Goal: Task Accomplishment & Management: Complete application form

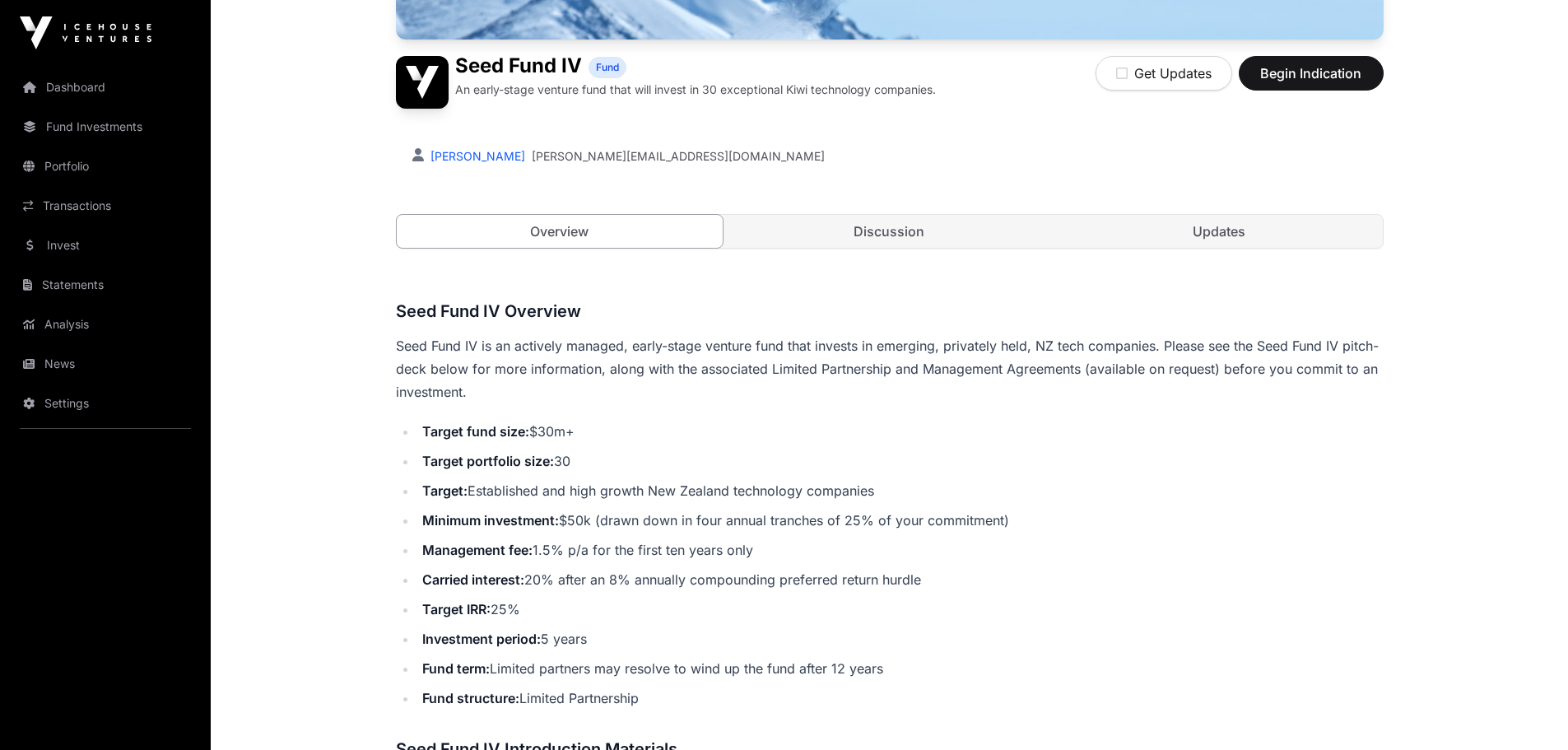
scroll to position [412, 0]
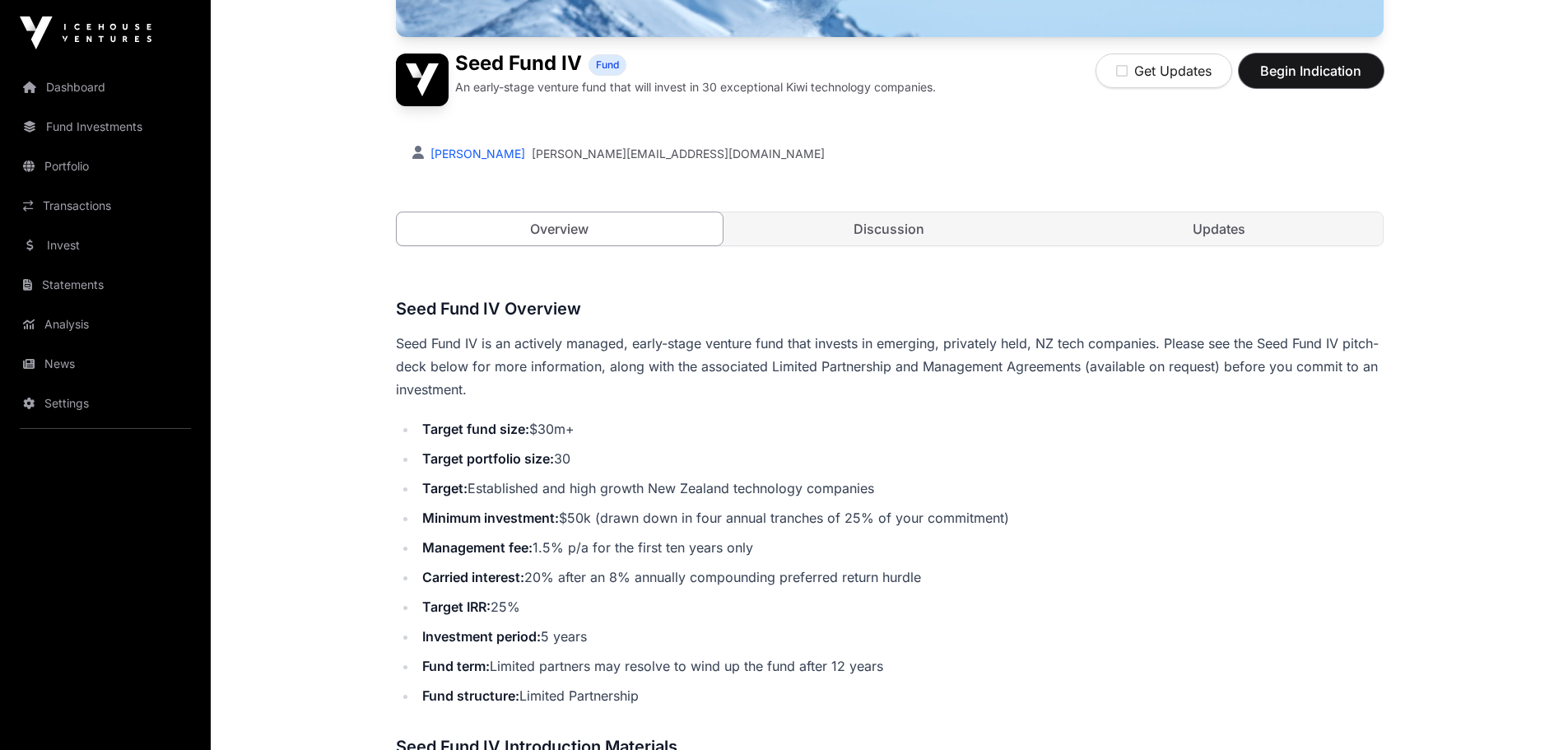
click at [1307, 77] on span "Begin Indication" at bounding box center [1312, 71] width 104 height 20
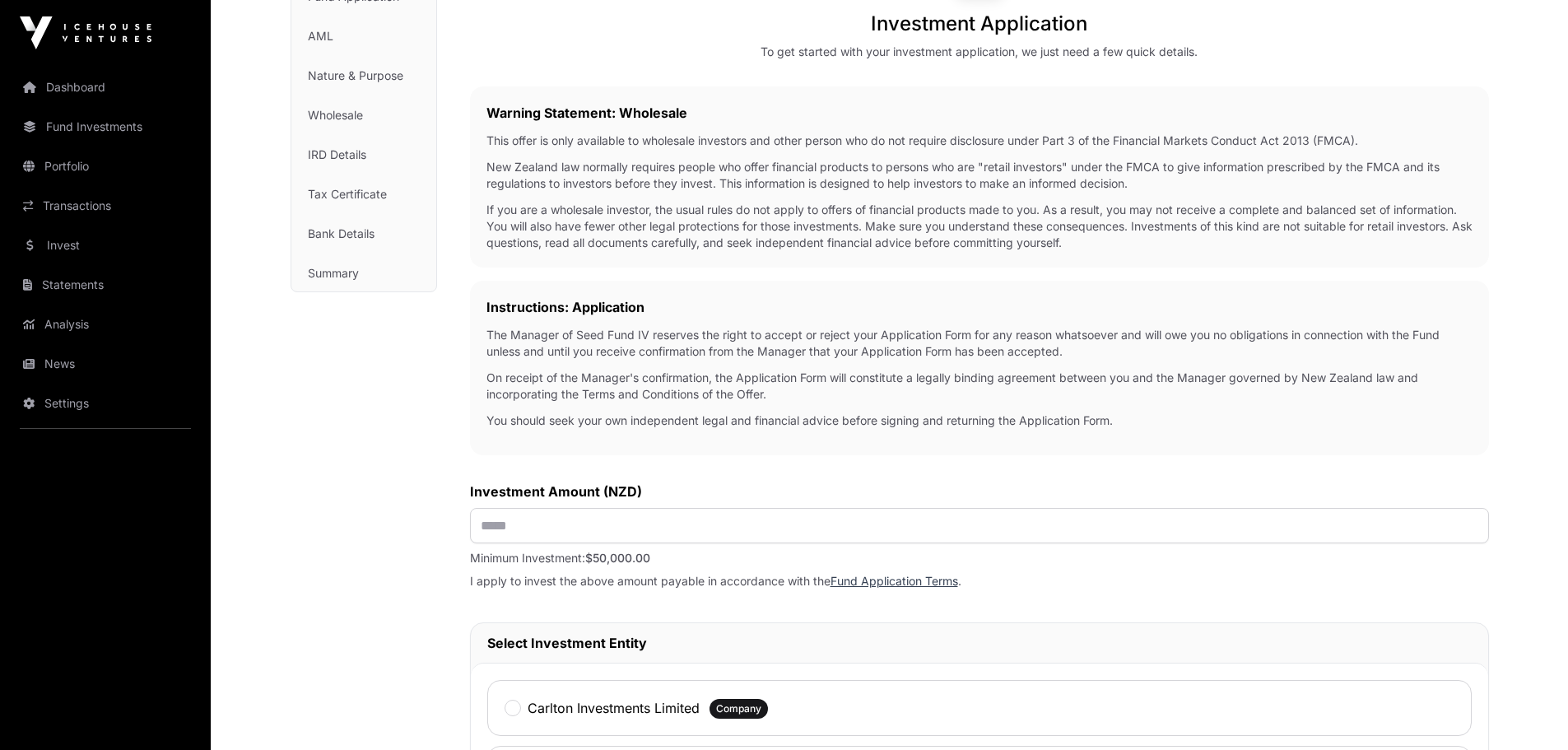
scroll to position [412, 0]
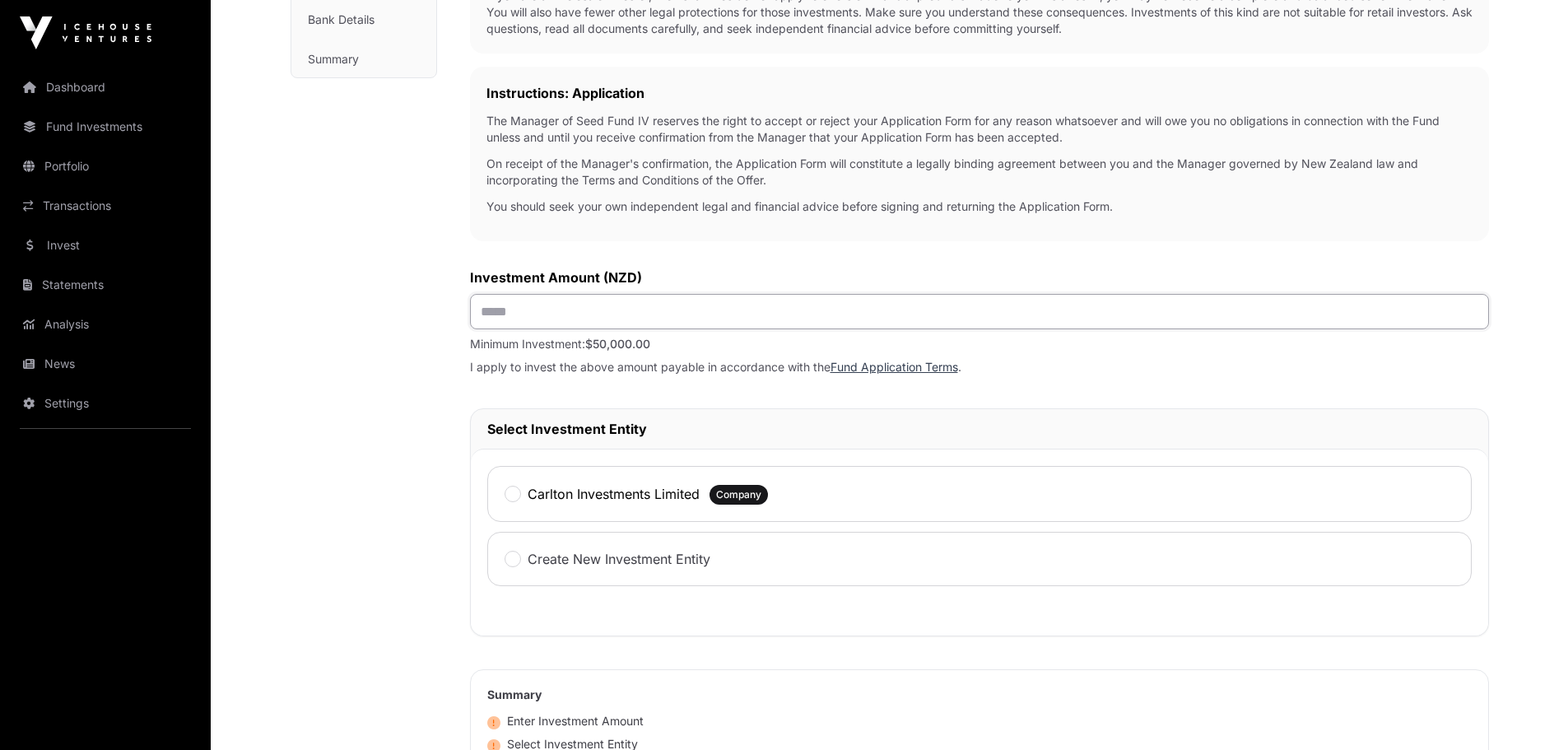
drag, startPoint x: 556, startPoint y: 312, endPoint x: 455, endPoint y: 307, distance: 101.1
click at [455, 307] on div "Investment Fund Application AML Nature & Purpose Wholesale IRD Details Tax Cert…" at bounding box center [890, 372] width 1199 height 1288
type input "********"
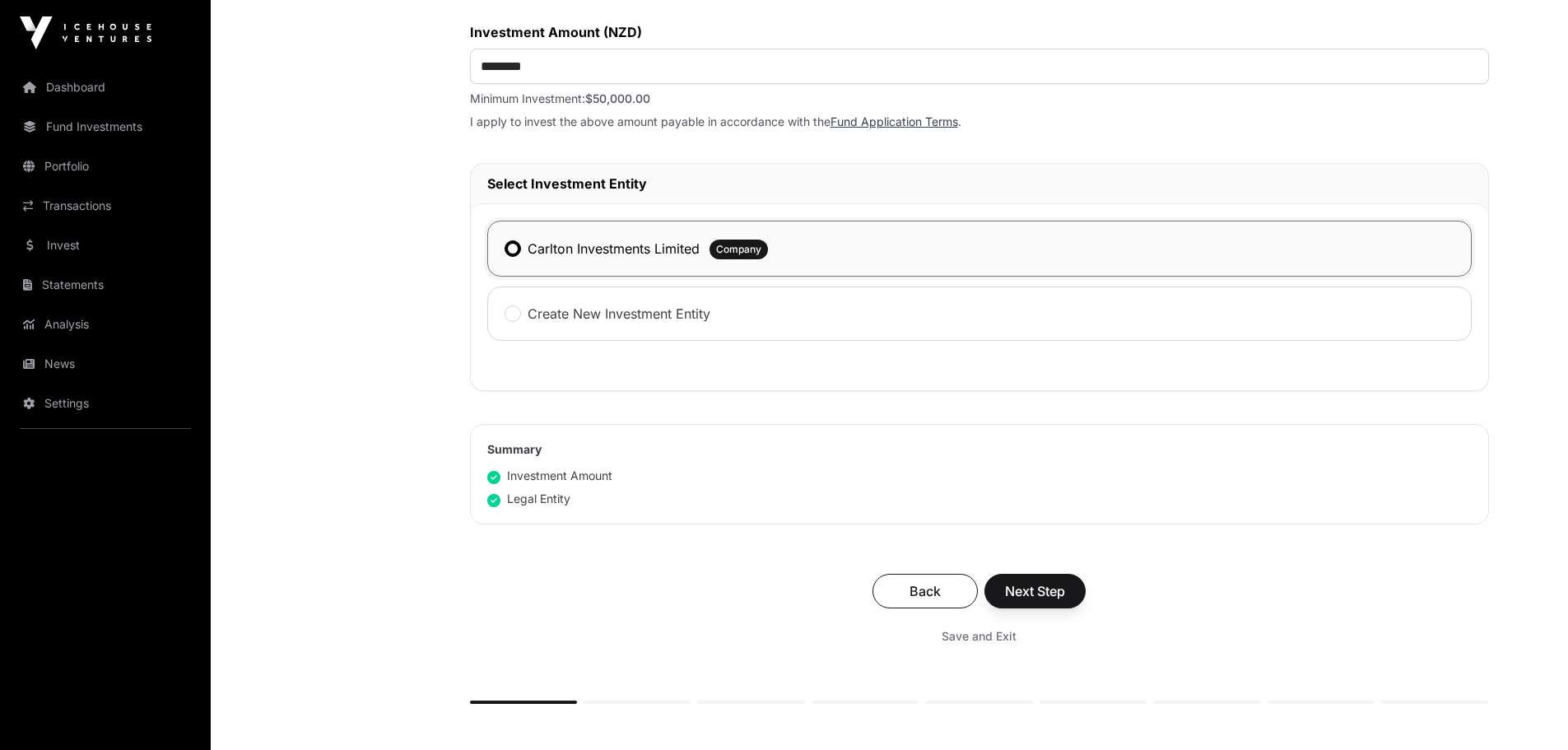
scroll to position [659, 0]
click at [1032, 594] on span "Next Step" at bounding box center [1035, 590] width 60 height 20
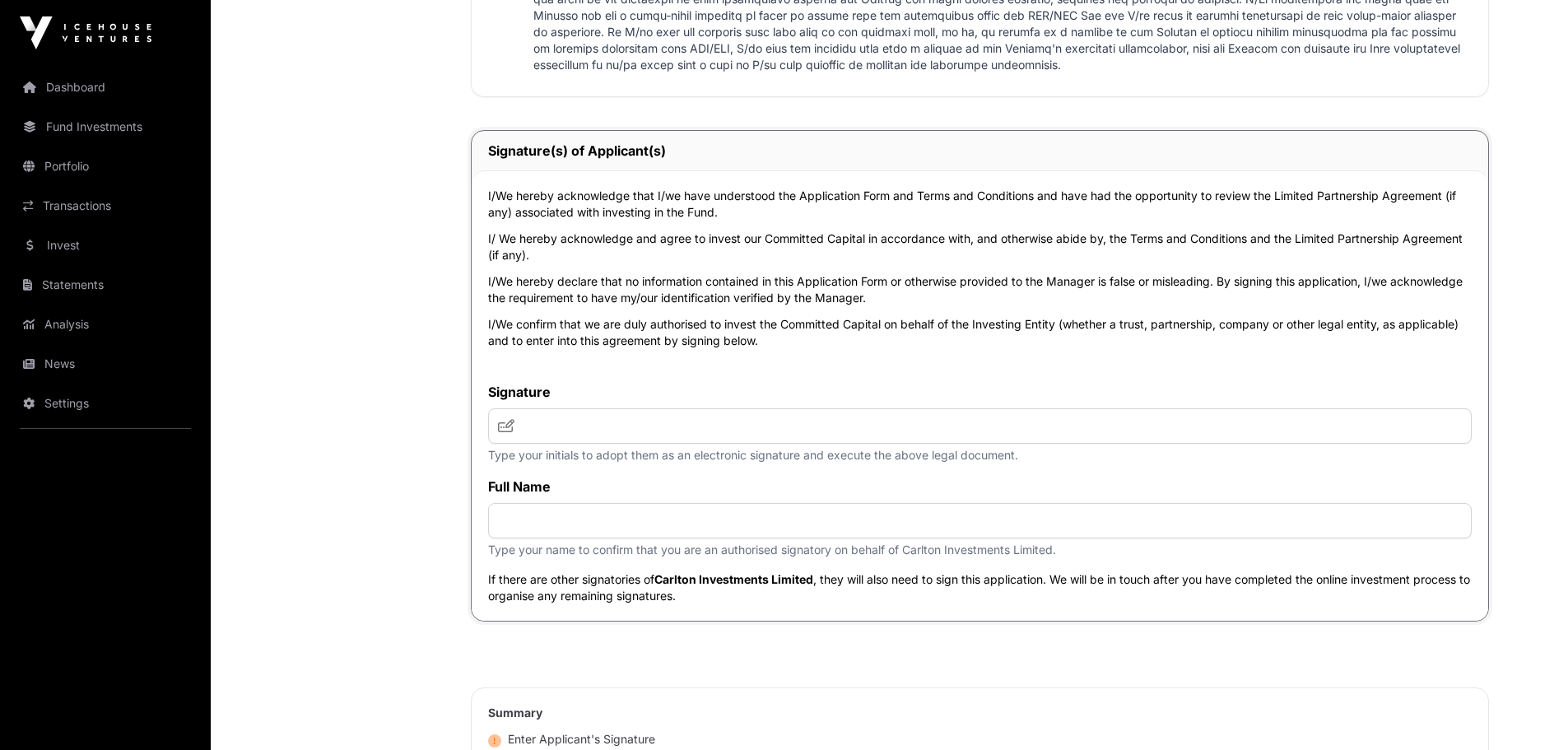
scroll to position [3377, 0]
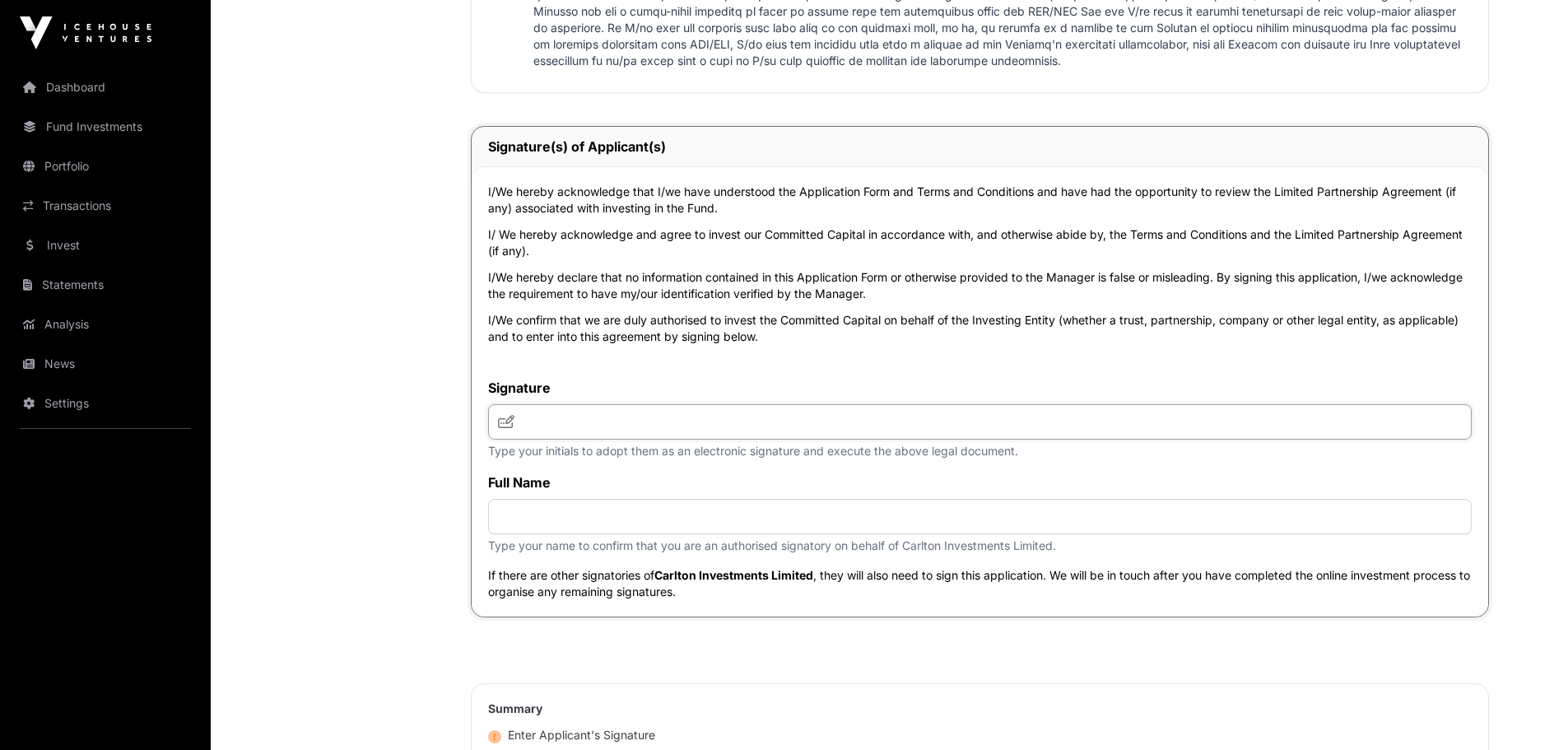
click at [557, 428] on input "text" at bounding box center [980, 422] width 984 height 35
click at [515, 517] on input "text" at bounding box center [980, 517] width 984 height 35
type input "**********"
click at [526, 426] on input "text" at bounding box center [980, 422] width 984 height 35
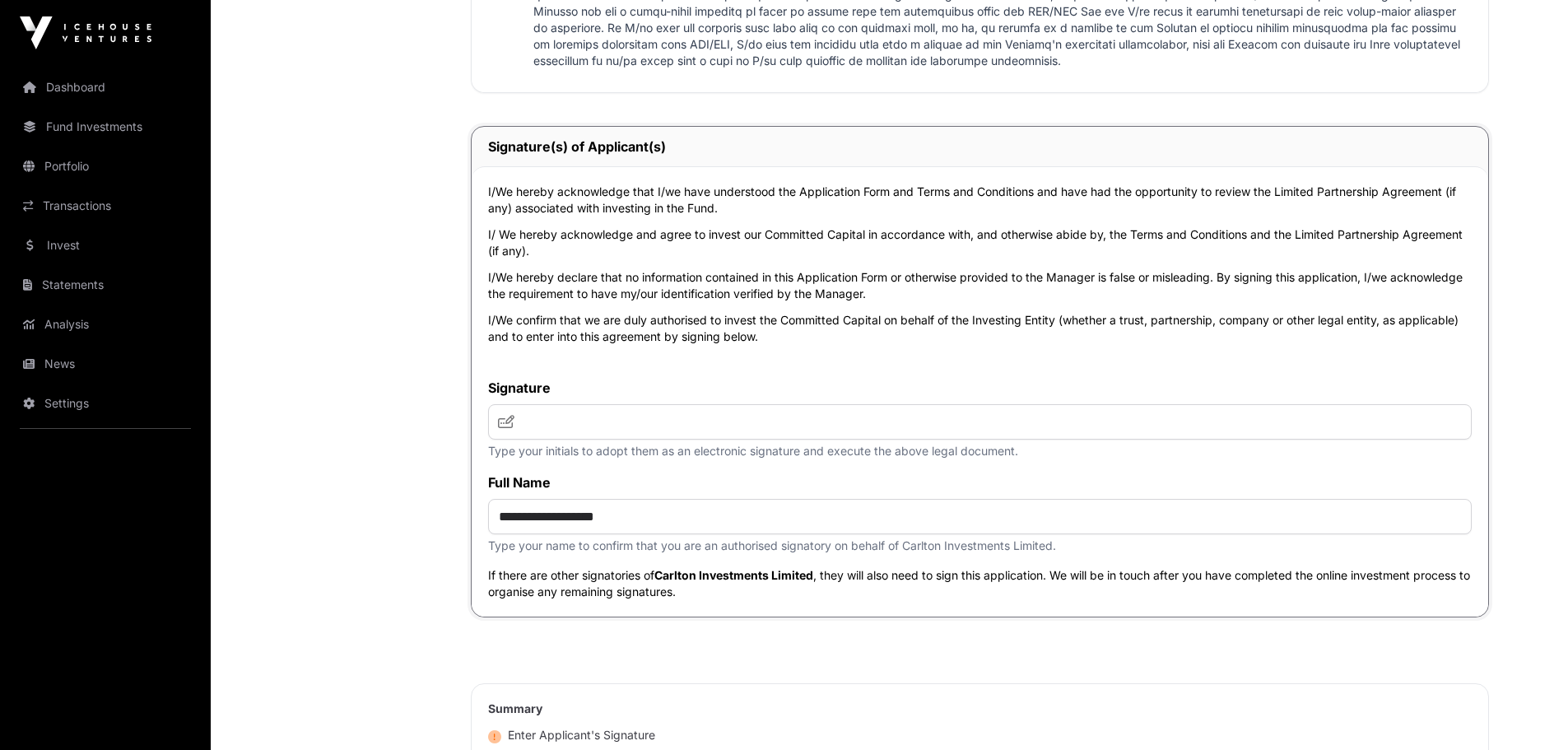
click at [507, 426] on icon at bounding box center [507, 422] width 17 height 13
click at [530, 425] on input "text" at bounding box center [980, 422] width 984 height 35
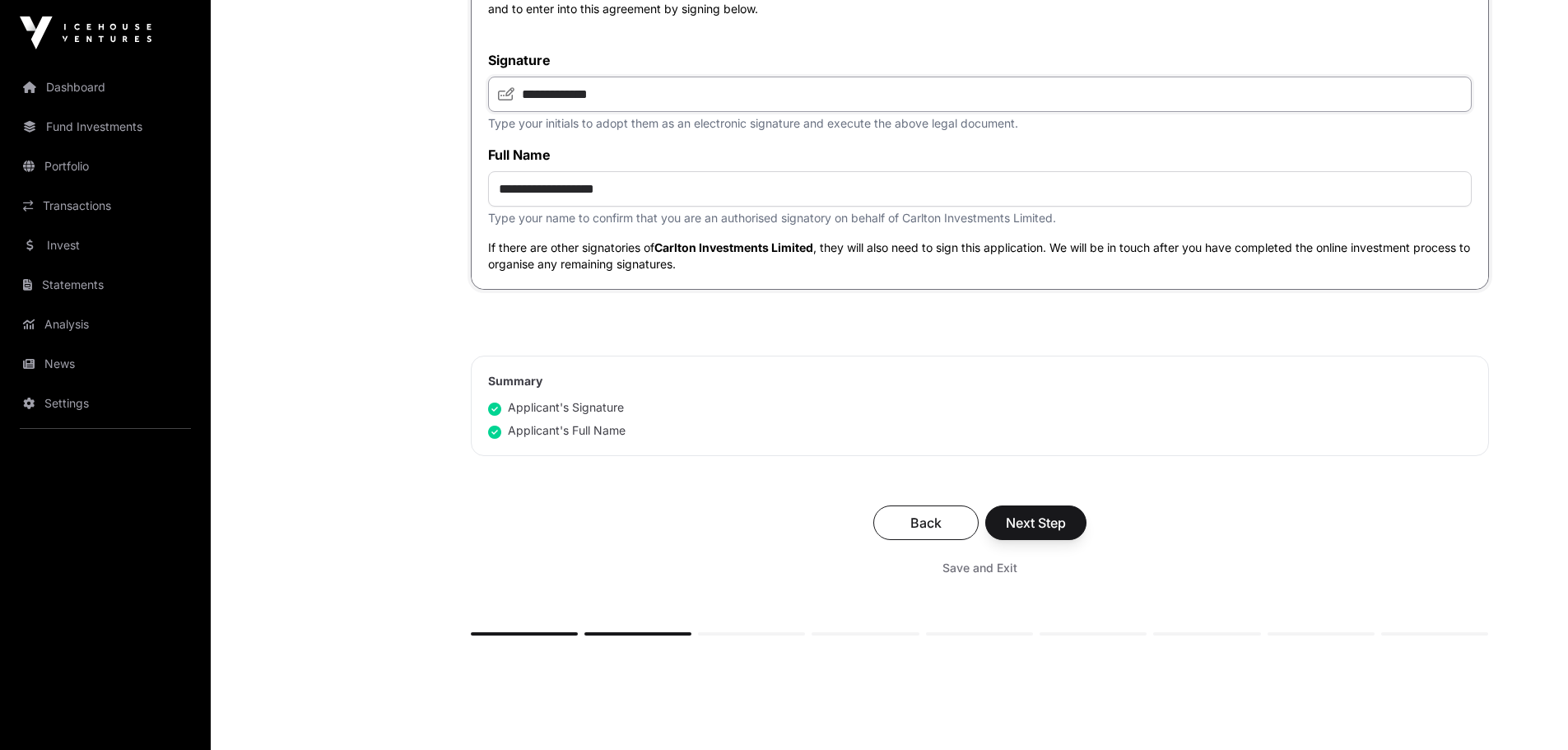
scroll to position [3706, 0]
type input "**********"
click at [1060, 537] on button "Next Step" at bounding box center [1035, 520] width 101 height 34
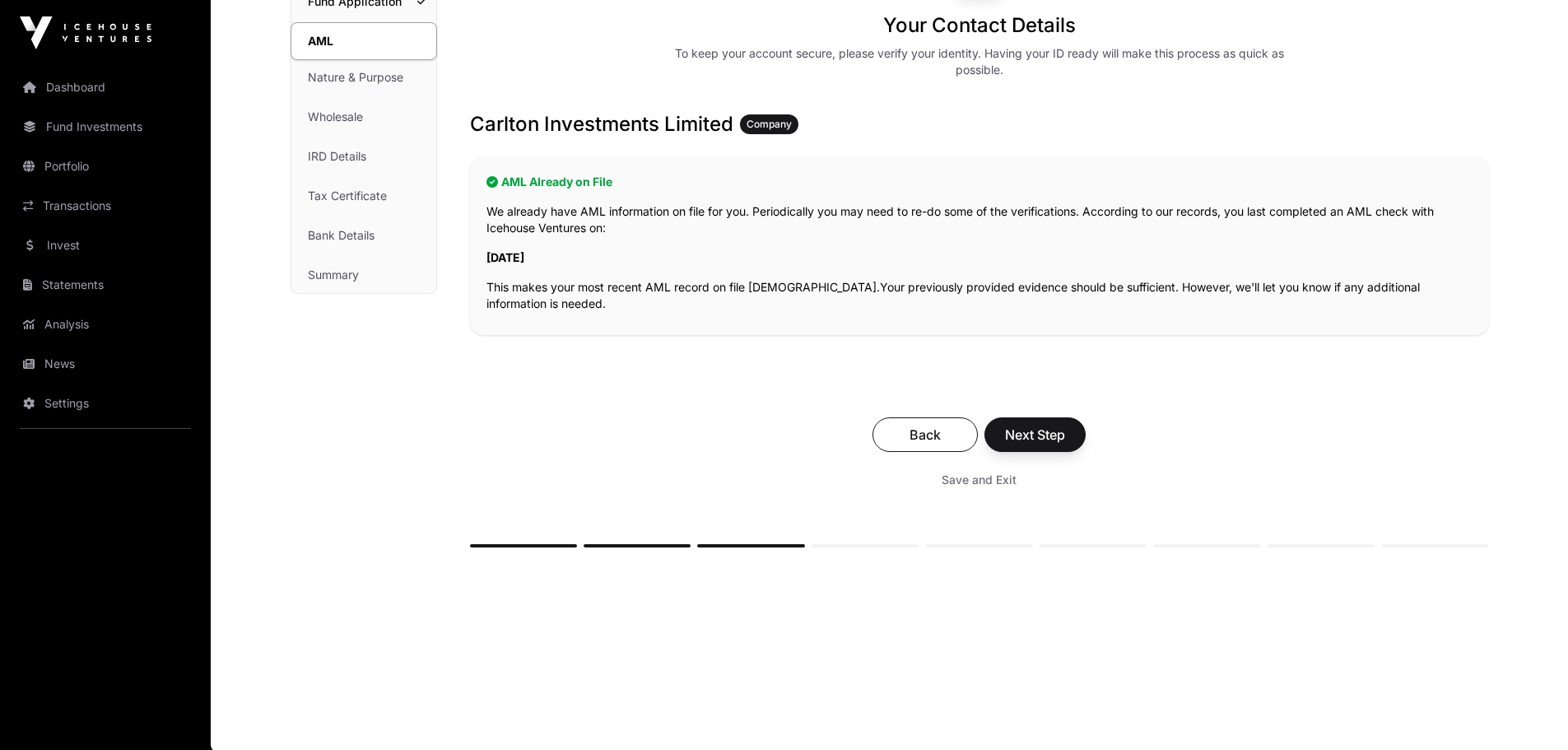
scroll to position [198, 0]
click at [1024, 427] on span "Next Step" at bounding box center [1035, 433] width 60 height 20
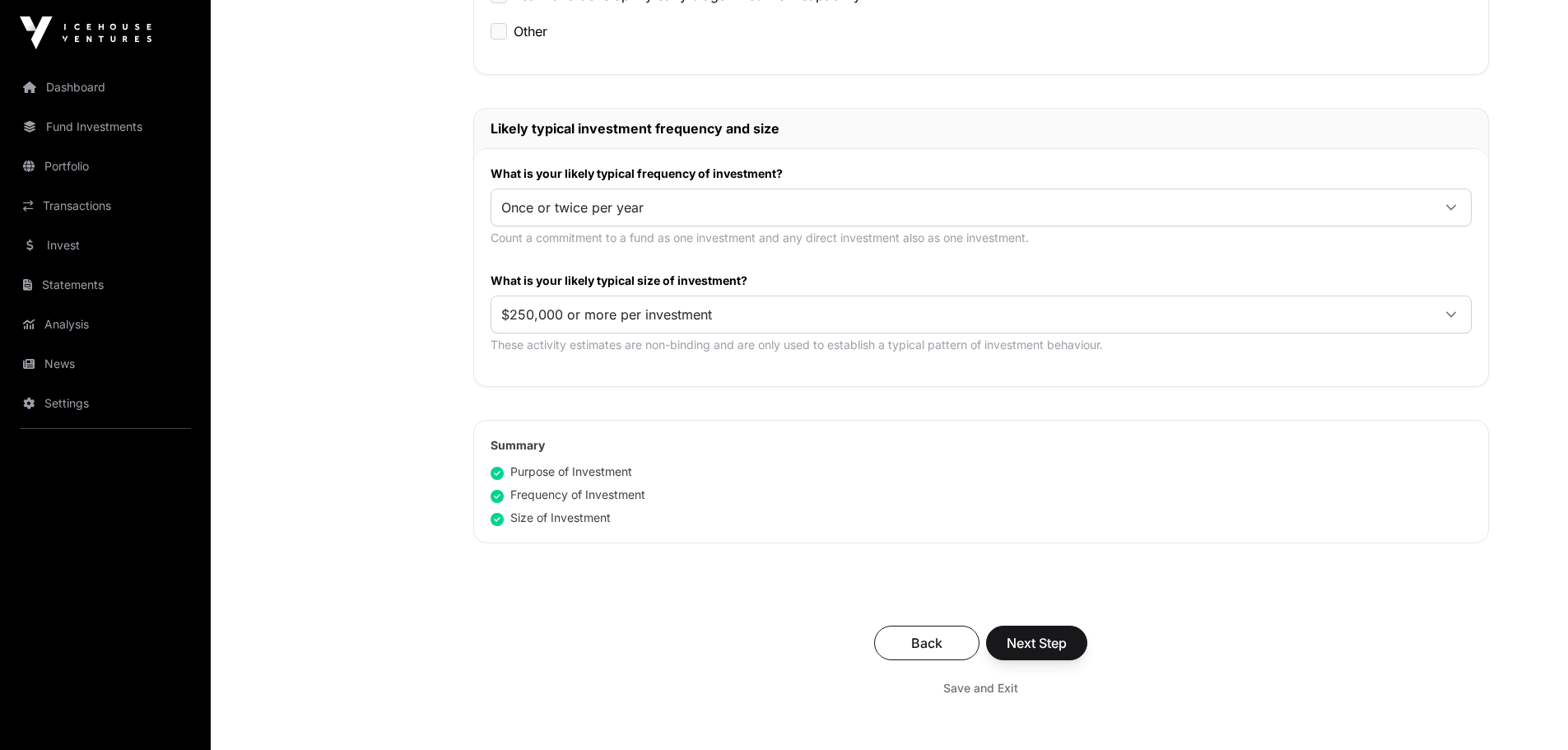
scroll to position [823, 0]
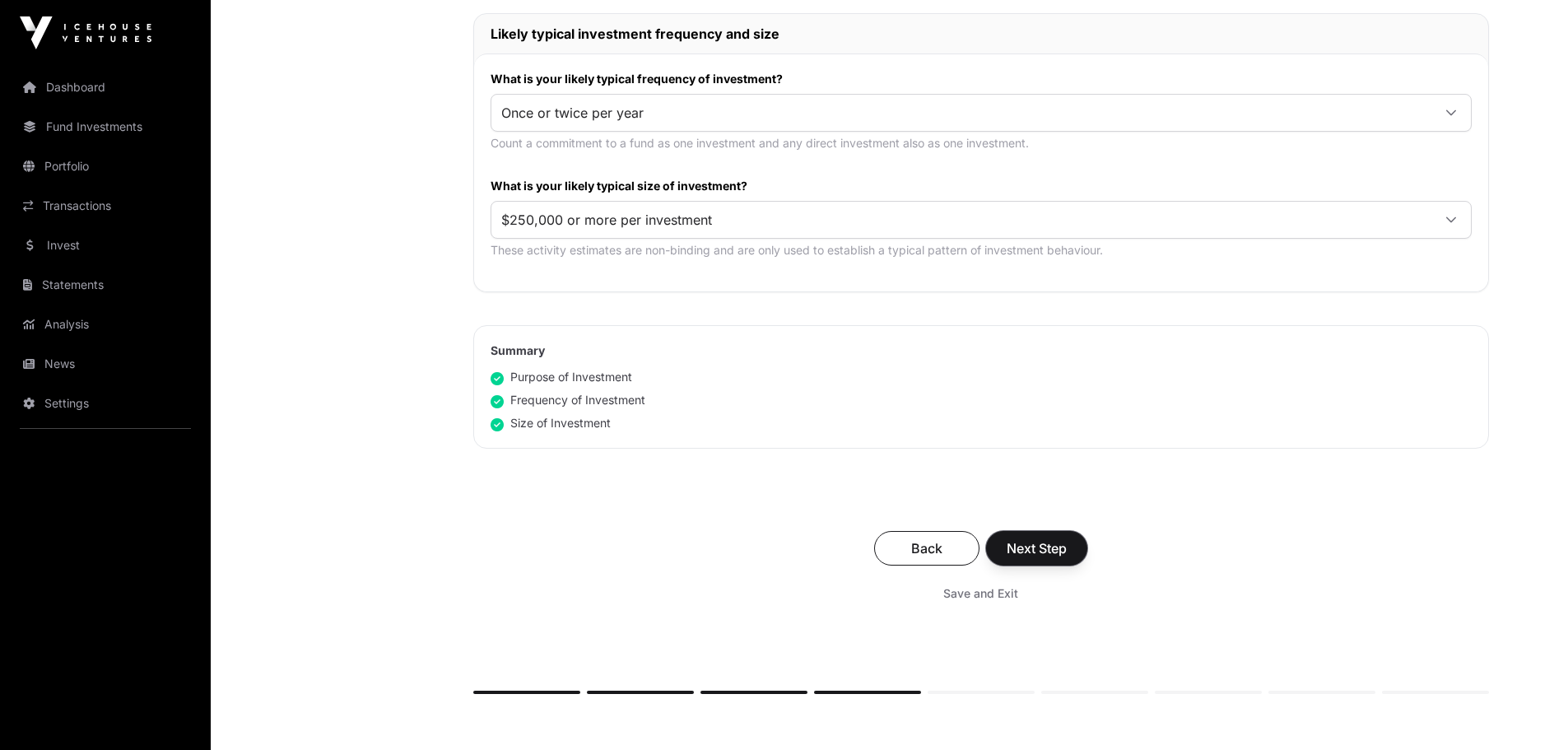
click at [1034, 549] on span "Next Step" at bounding box center [1037, 549] width 60 height 20
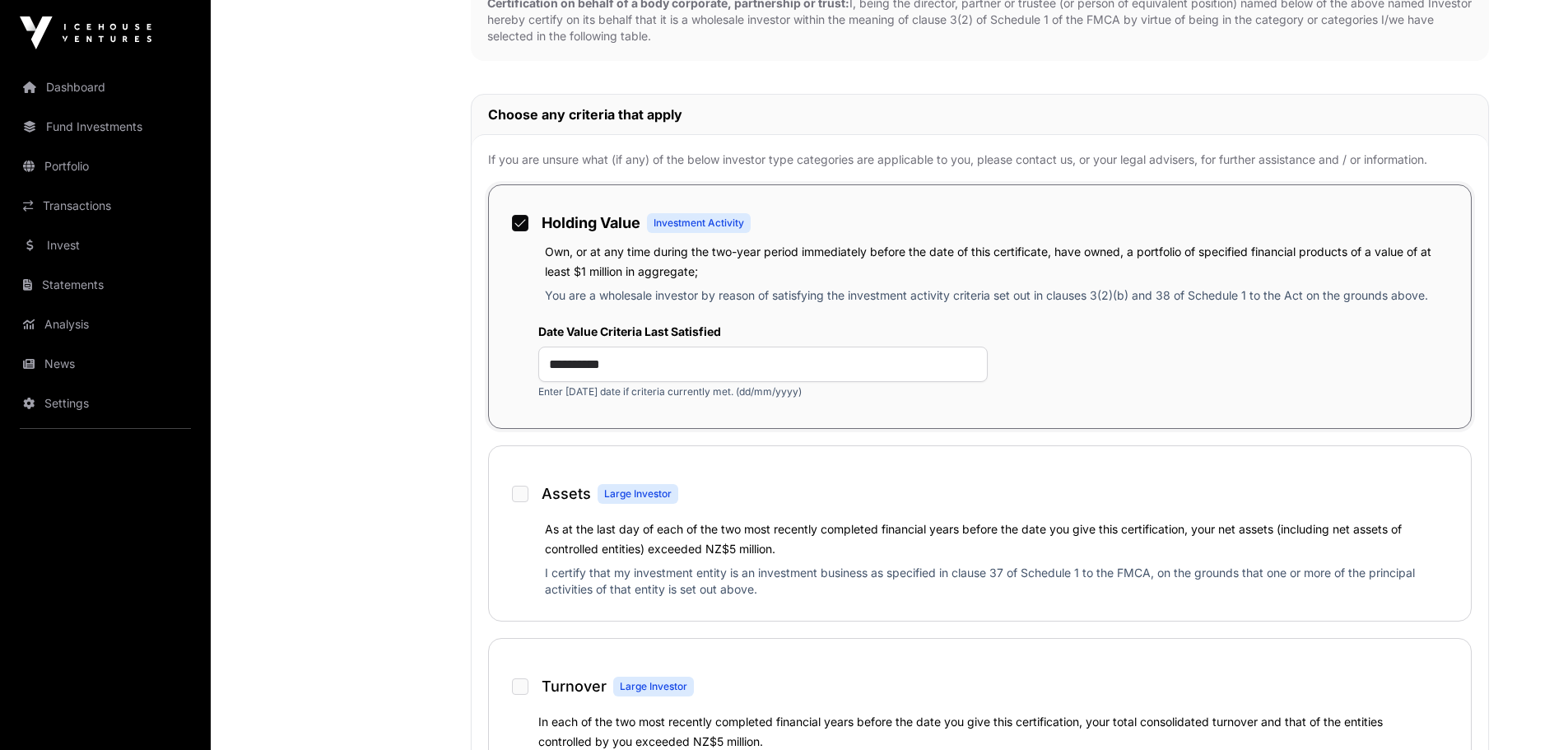
scroll to position [988, 0]
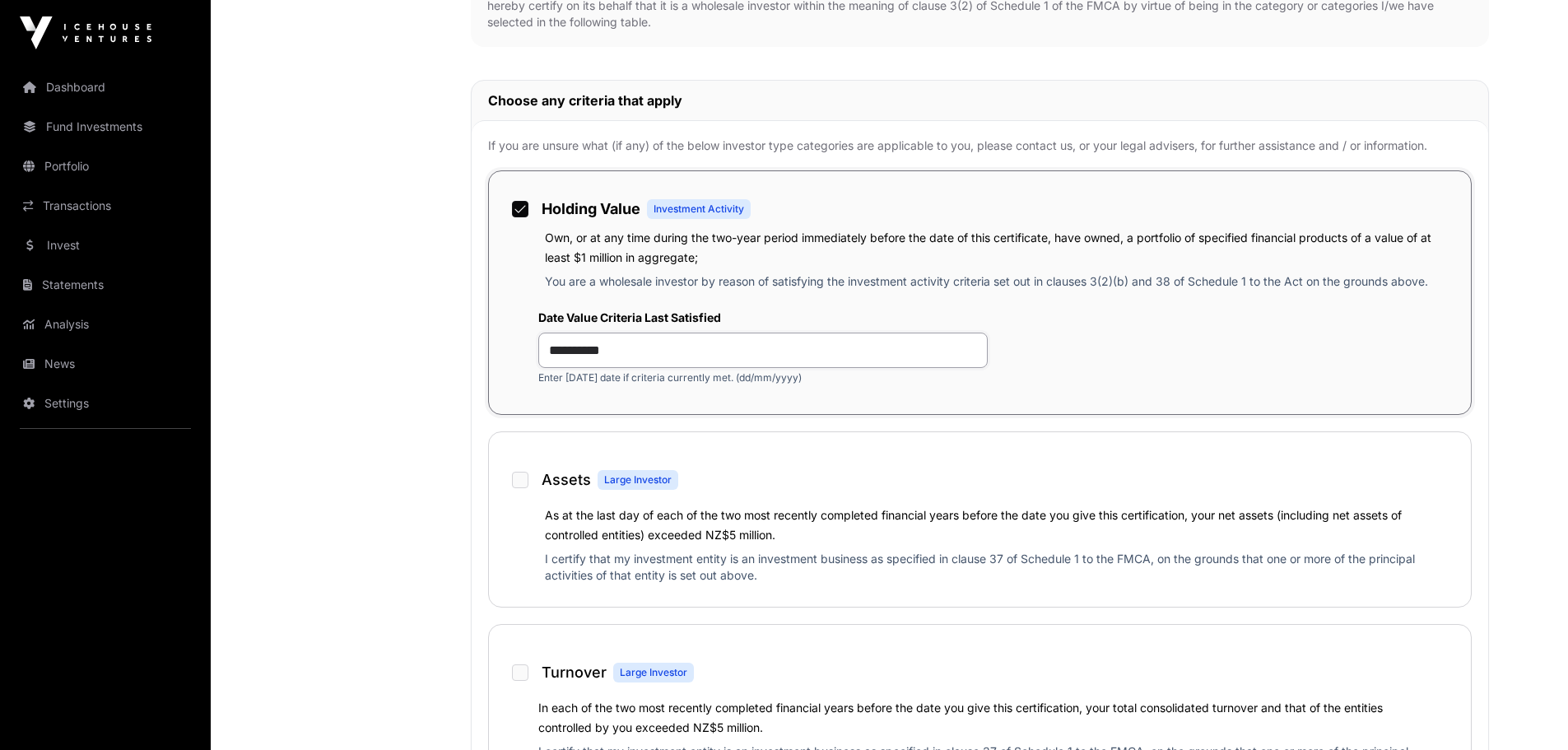
drag, startPoint x: 639, startPoint y: 347, endPoint x: 436, endPoint y: 343, distance: 203.0
drag, startPoint x: 589, startPoint y: 350, endPoint x: 619, endPoint y: 353, distance: 30.1
click at [590, 350] on input "********" at bounding box center [763, 350] width 450 height 35
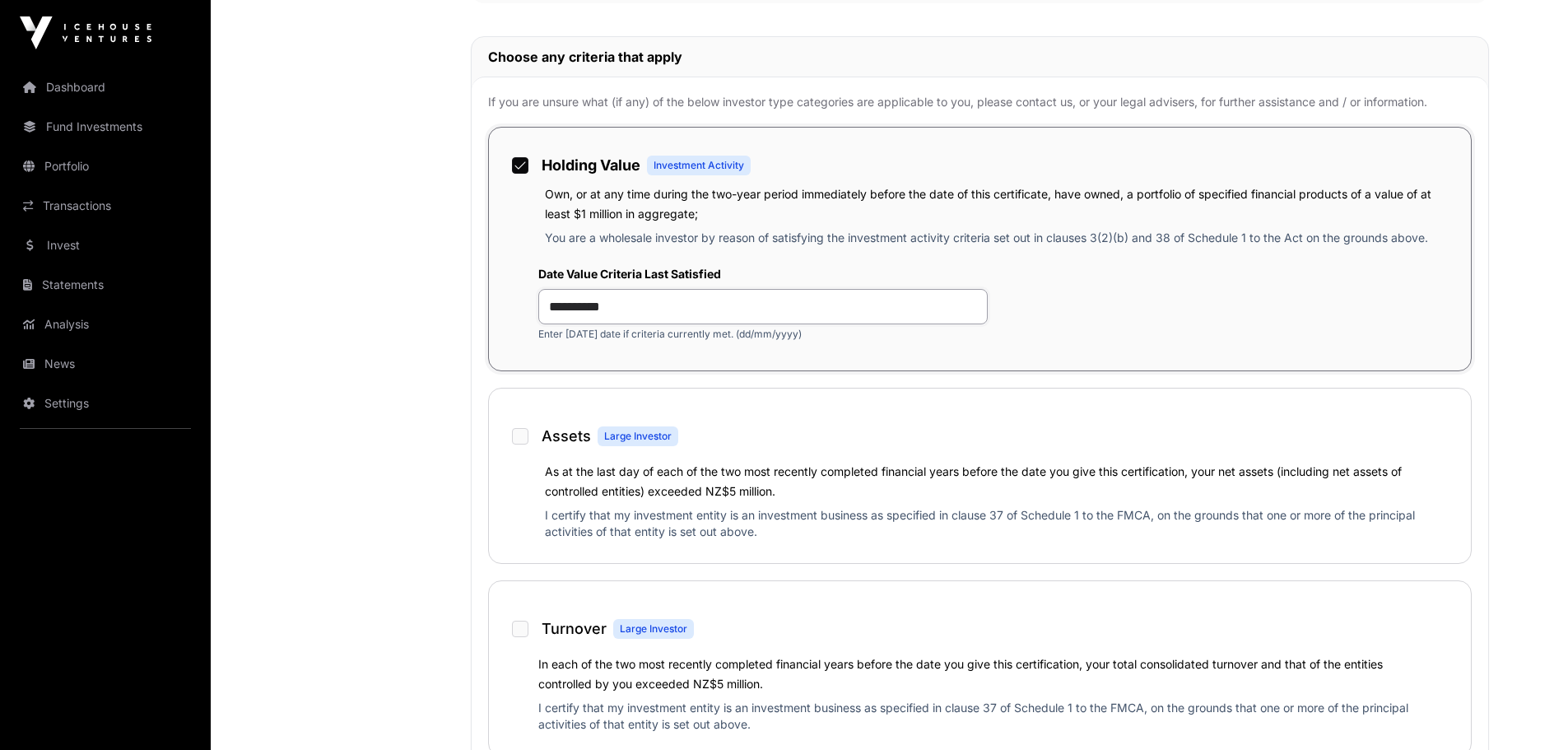
scroll to position [1071, 0]
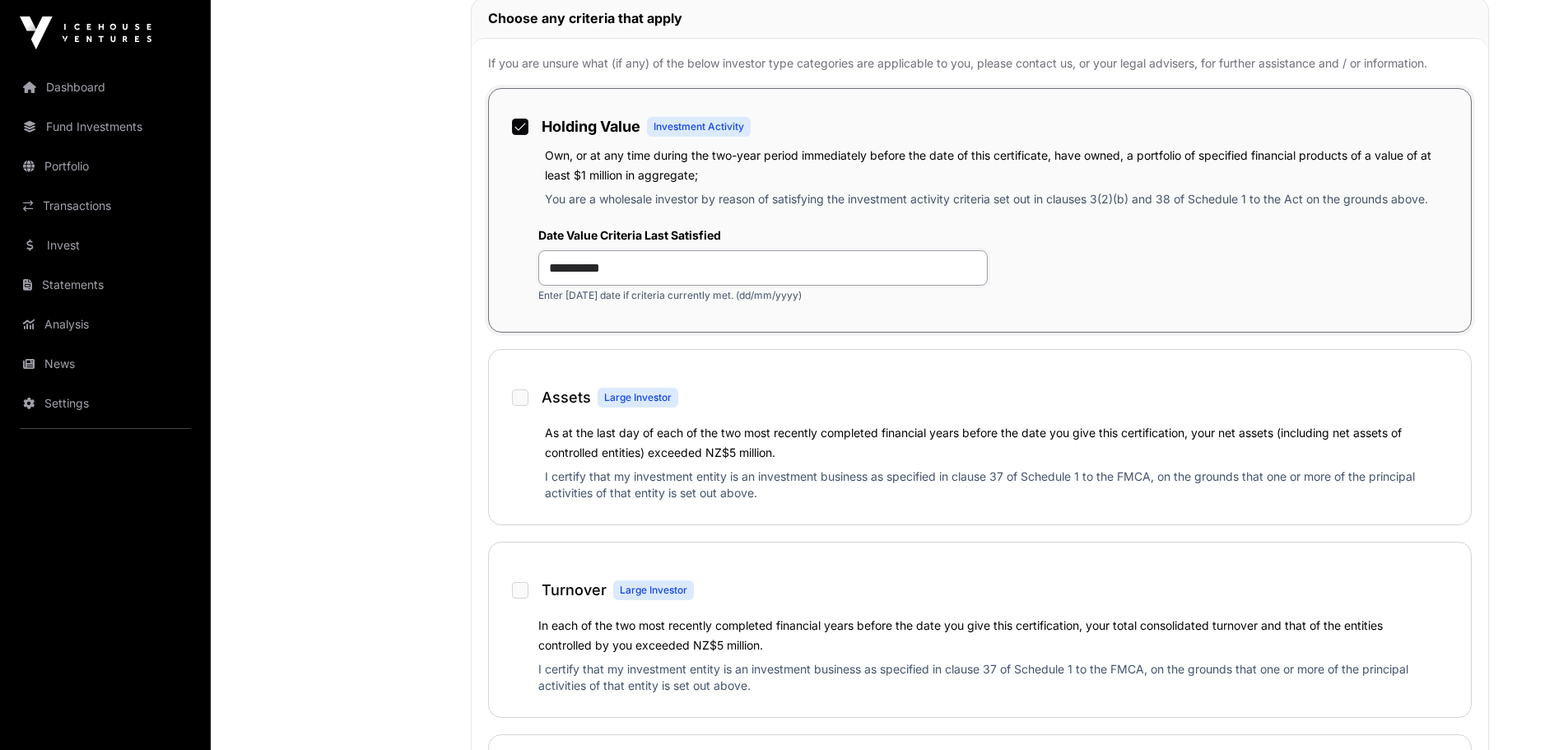
type input "**********"
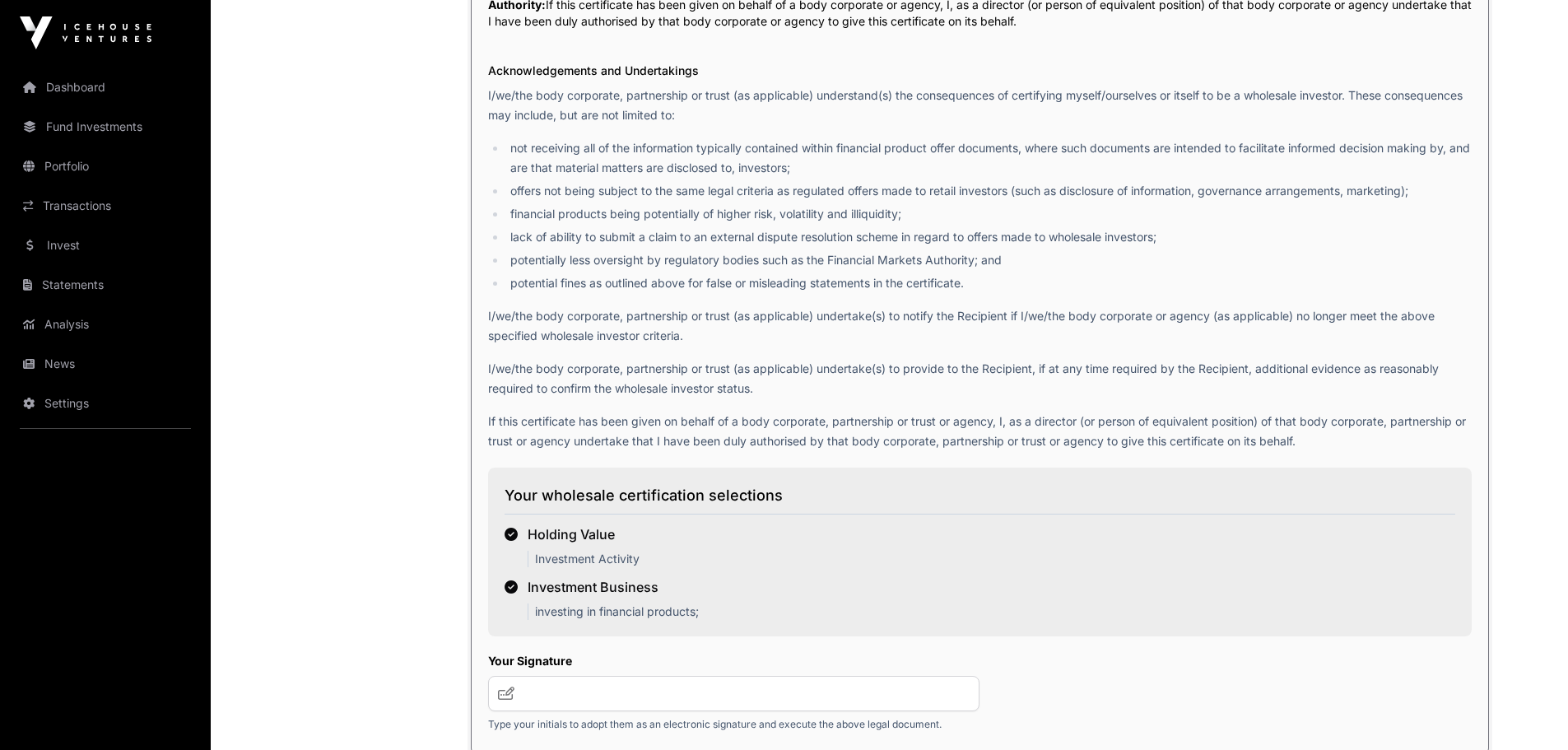
scroll to position [2718, 0]
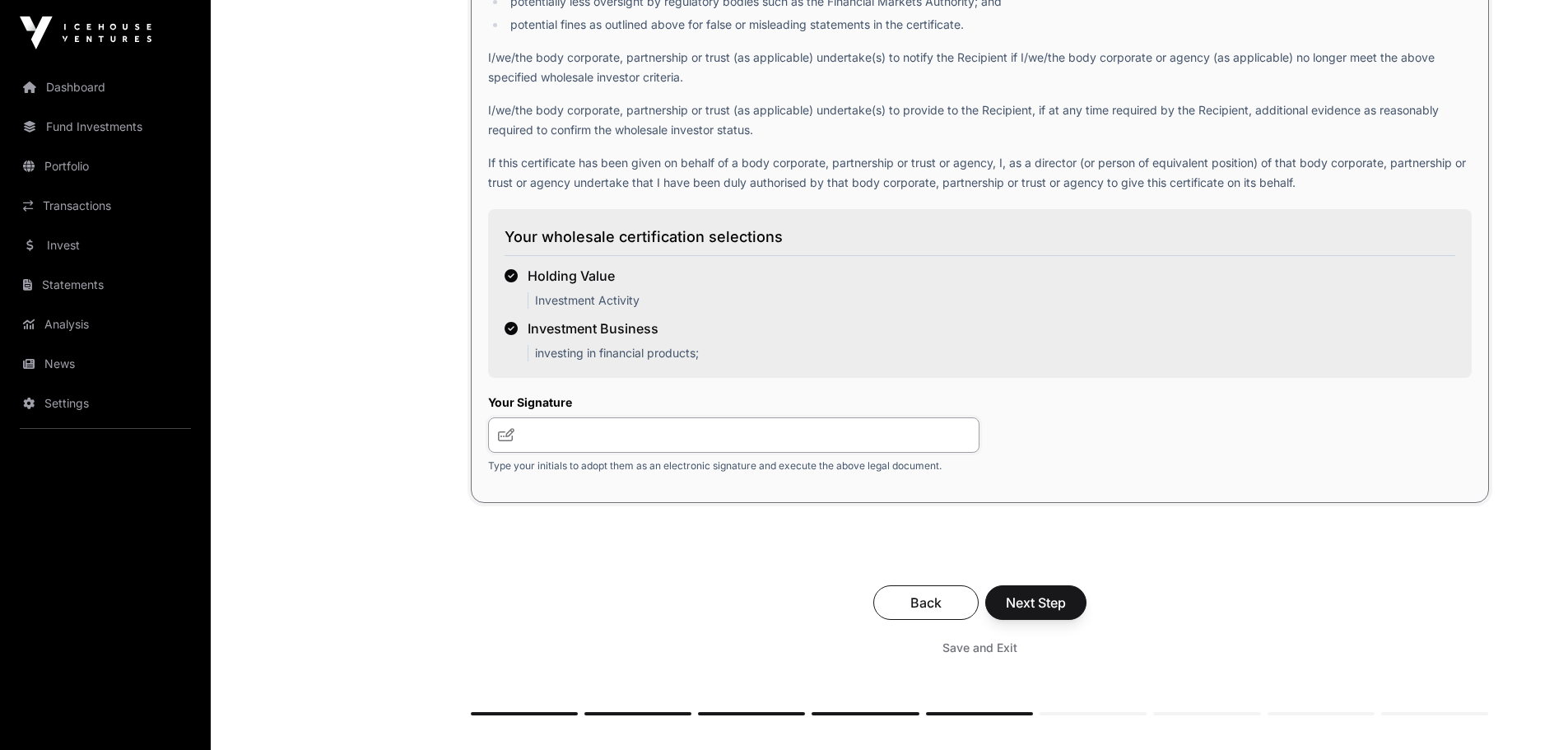
click at [553, 444] on input "text" at bounding box center [735, 435] width 493 height 35
type input "**********"
click at [1039, 613] on span "Next Step" at bounding box center [1036, 603] width 60 height 20
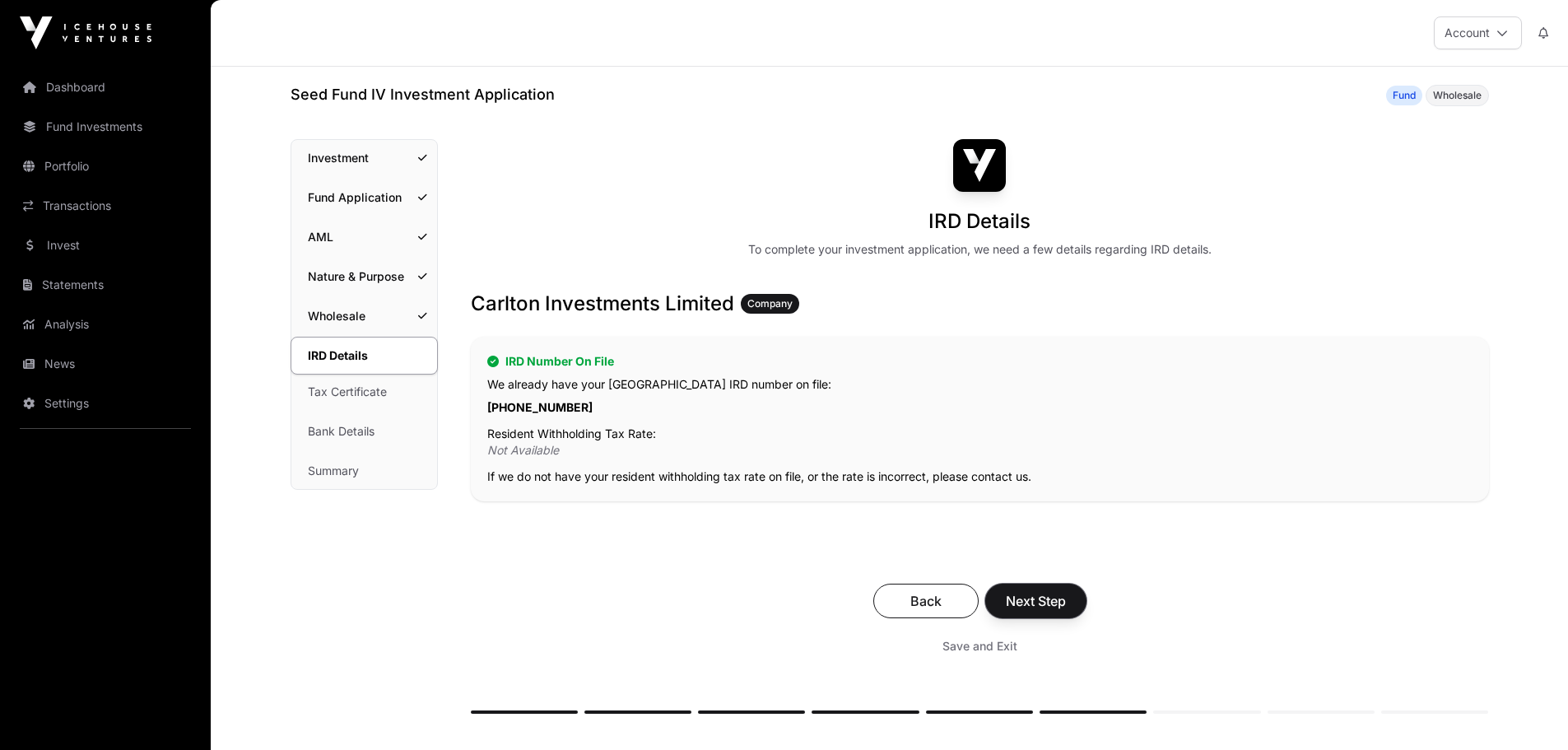
click at [1048, 606] on span "Next Step" at bounding box center [1036, 601] width 60 height 20
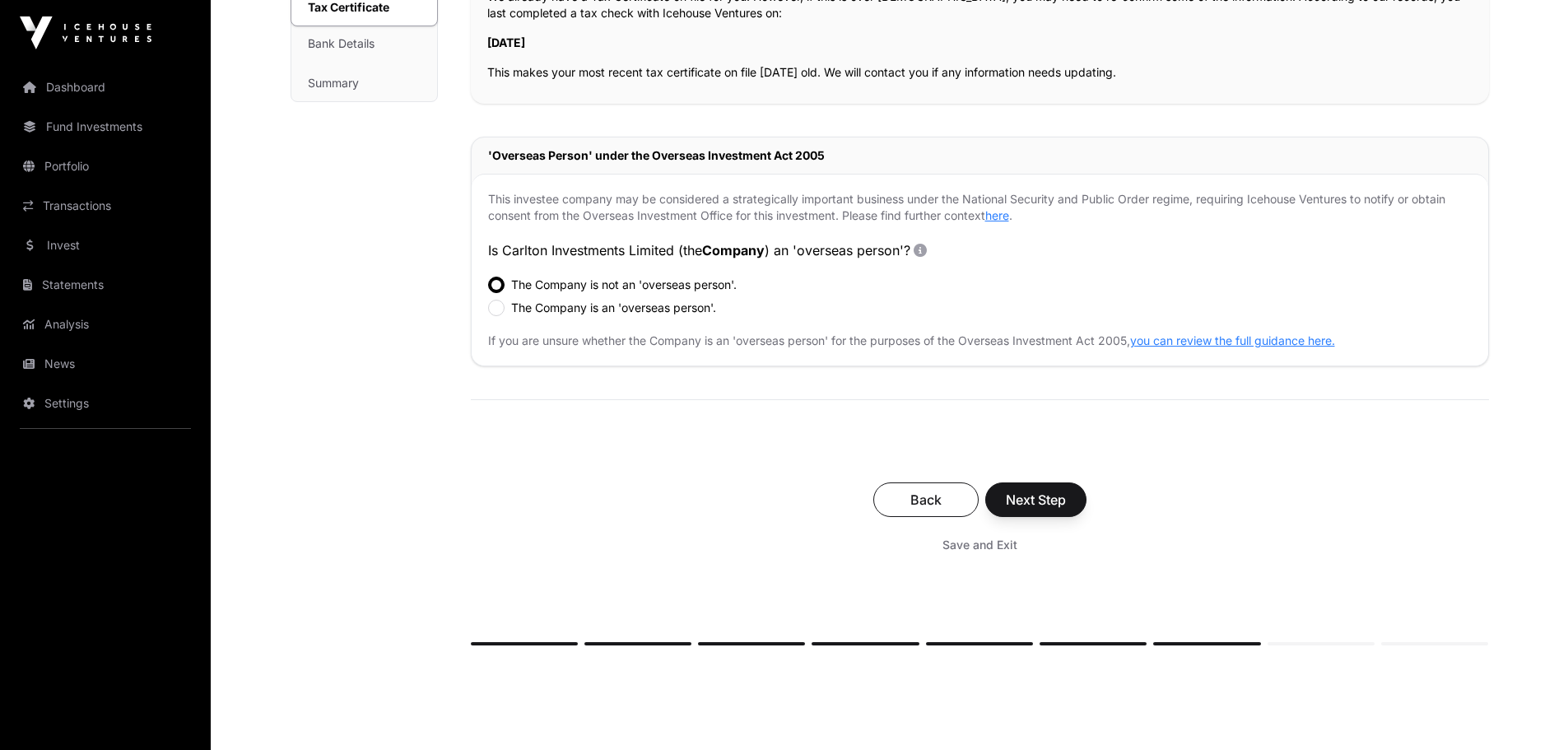
scroll to position [412, 0]
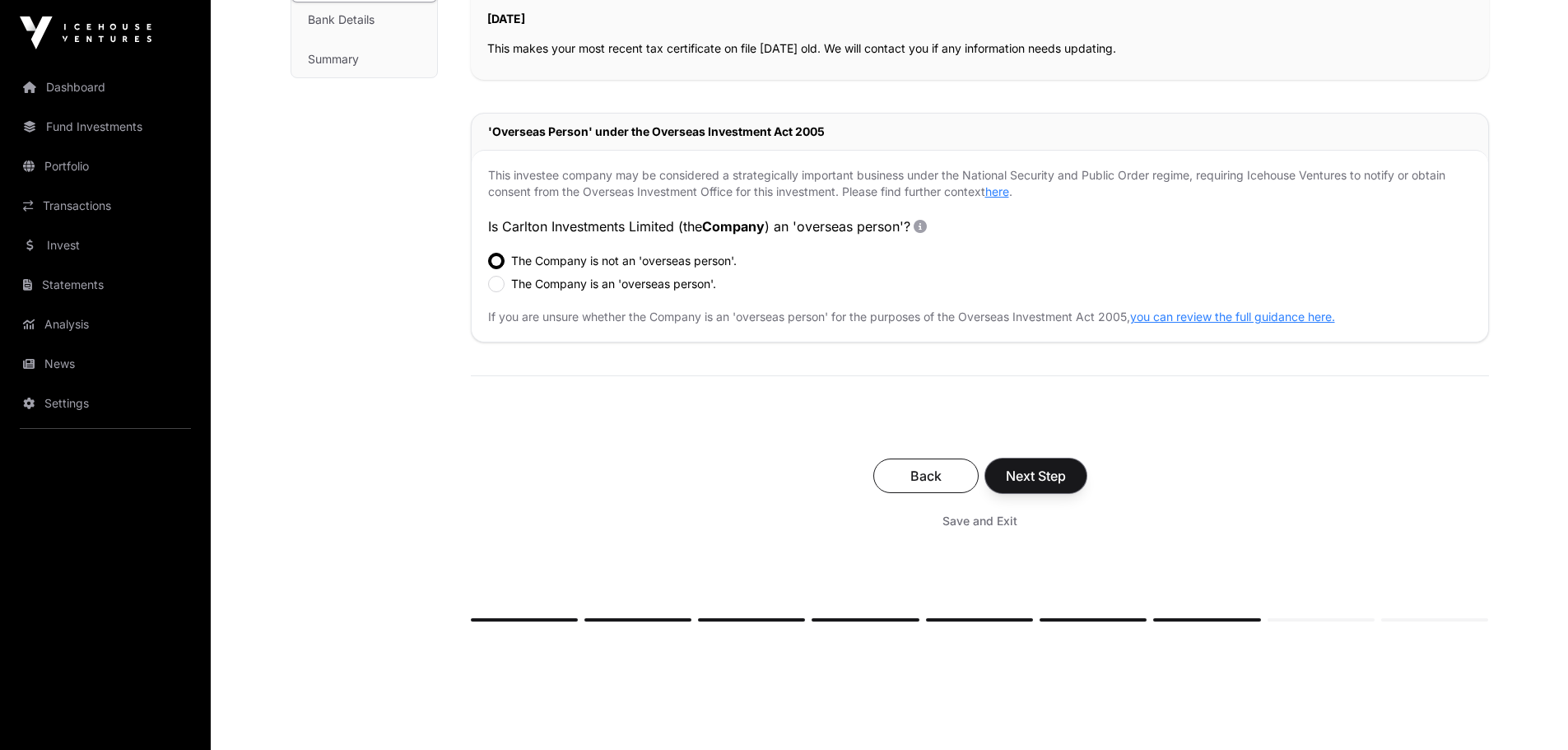
click at [1045, 470] on span "Next Step" at bounding box center [1036, 476] width 60 height 20
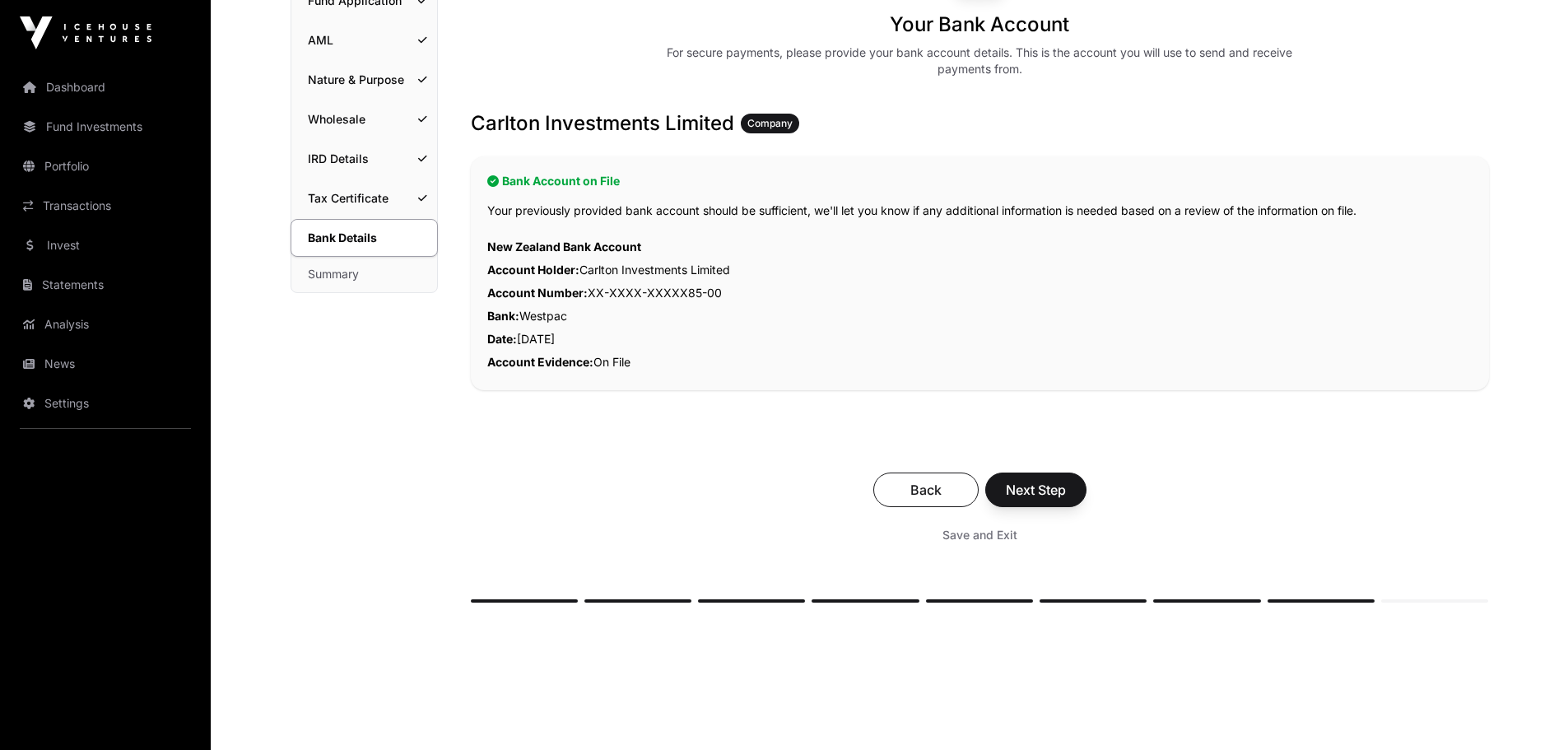
scroll to position [247, 0]
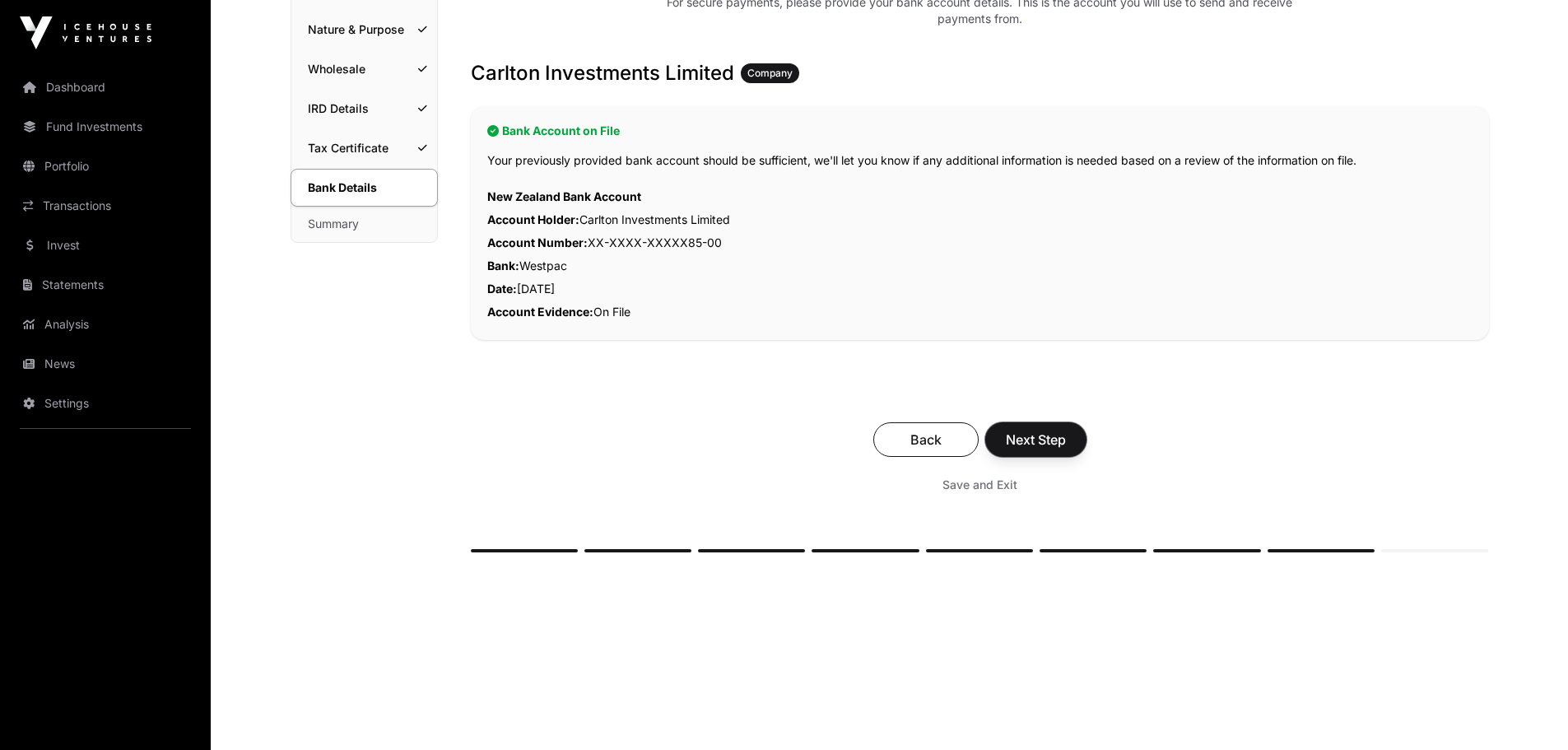
click at [1037, 442] on span "Next Step" at bounding box center [1036, 440] width 60 height 20
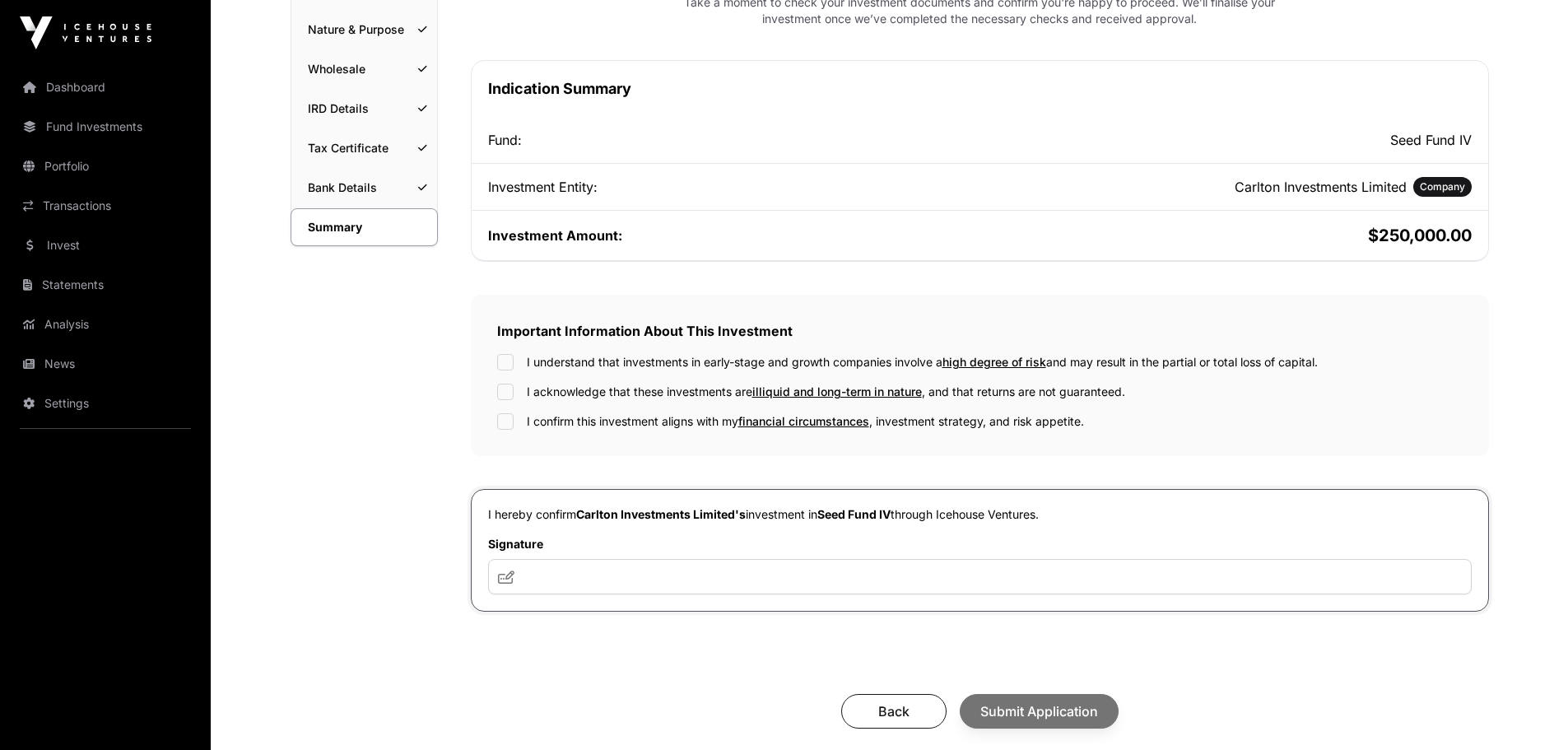
scroll to position [329, 0]
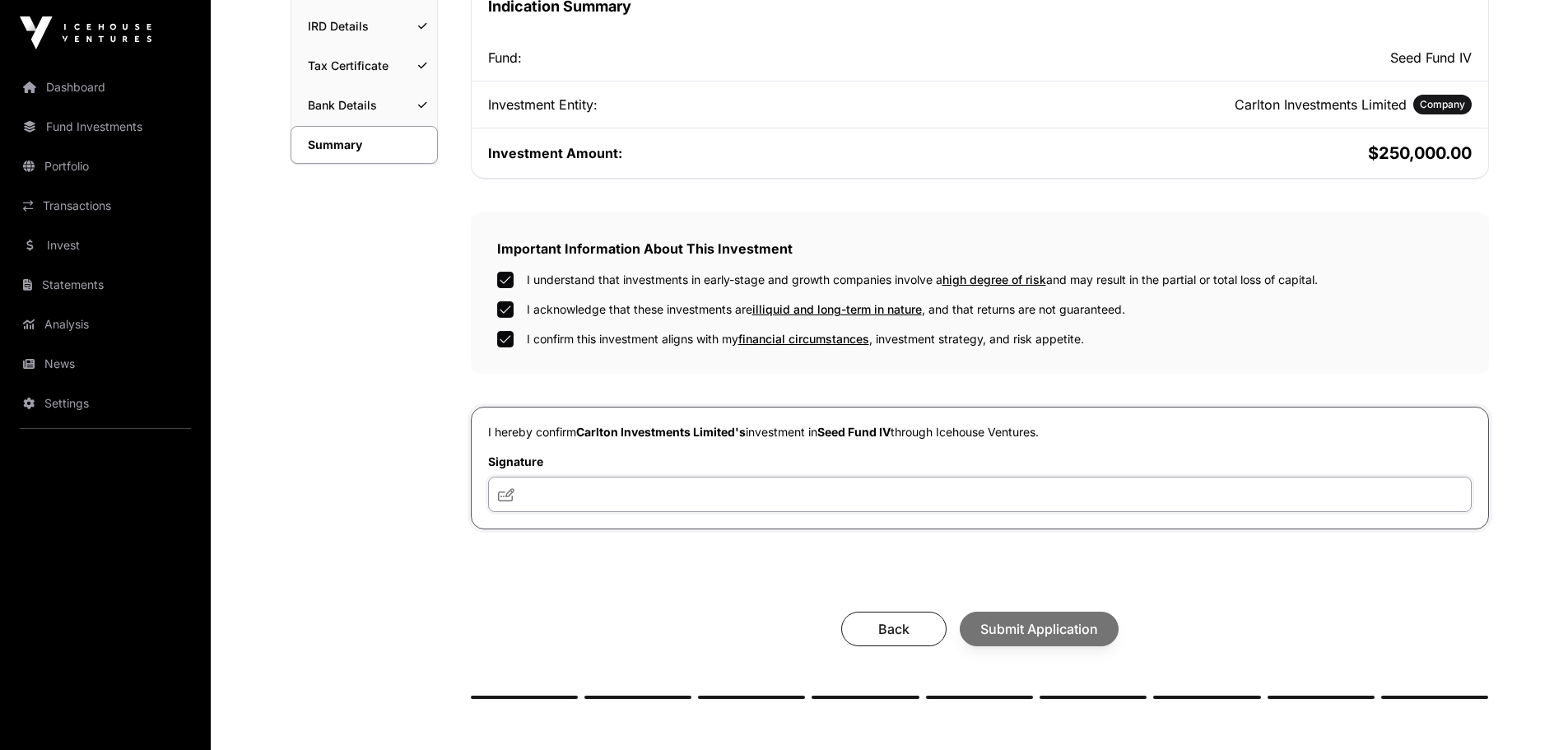
click at [553, 491] on input "text" at bounding box center [980, 494] width 984 height 35
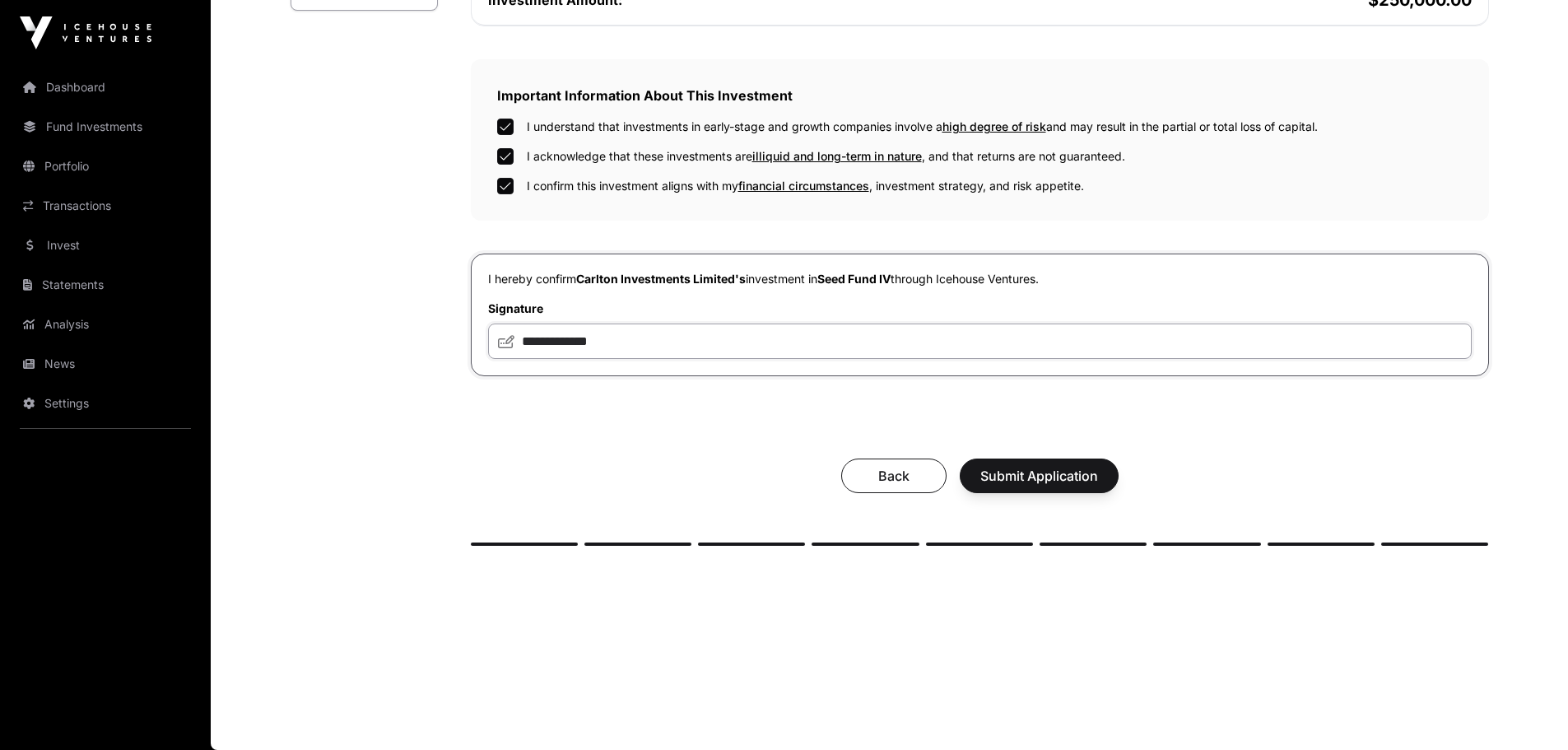
type input "**********"
click at [1050, 478] on span "Submit Application" at bounding box center [1039, 476] width 118 height 20
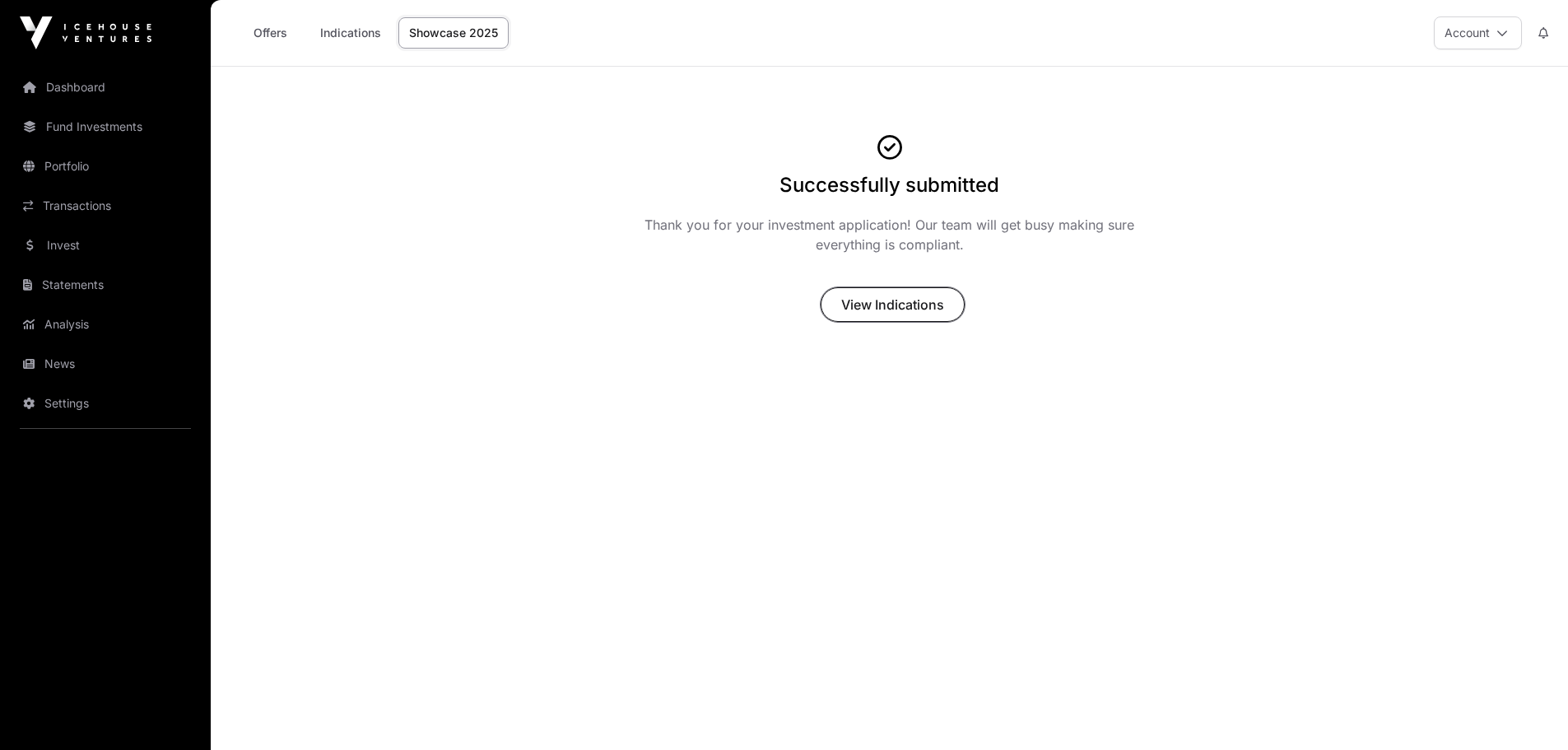
click at [886, 304] on span "View Indications" at bounding box center [893, 305] width 103 height 20
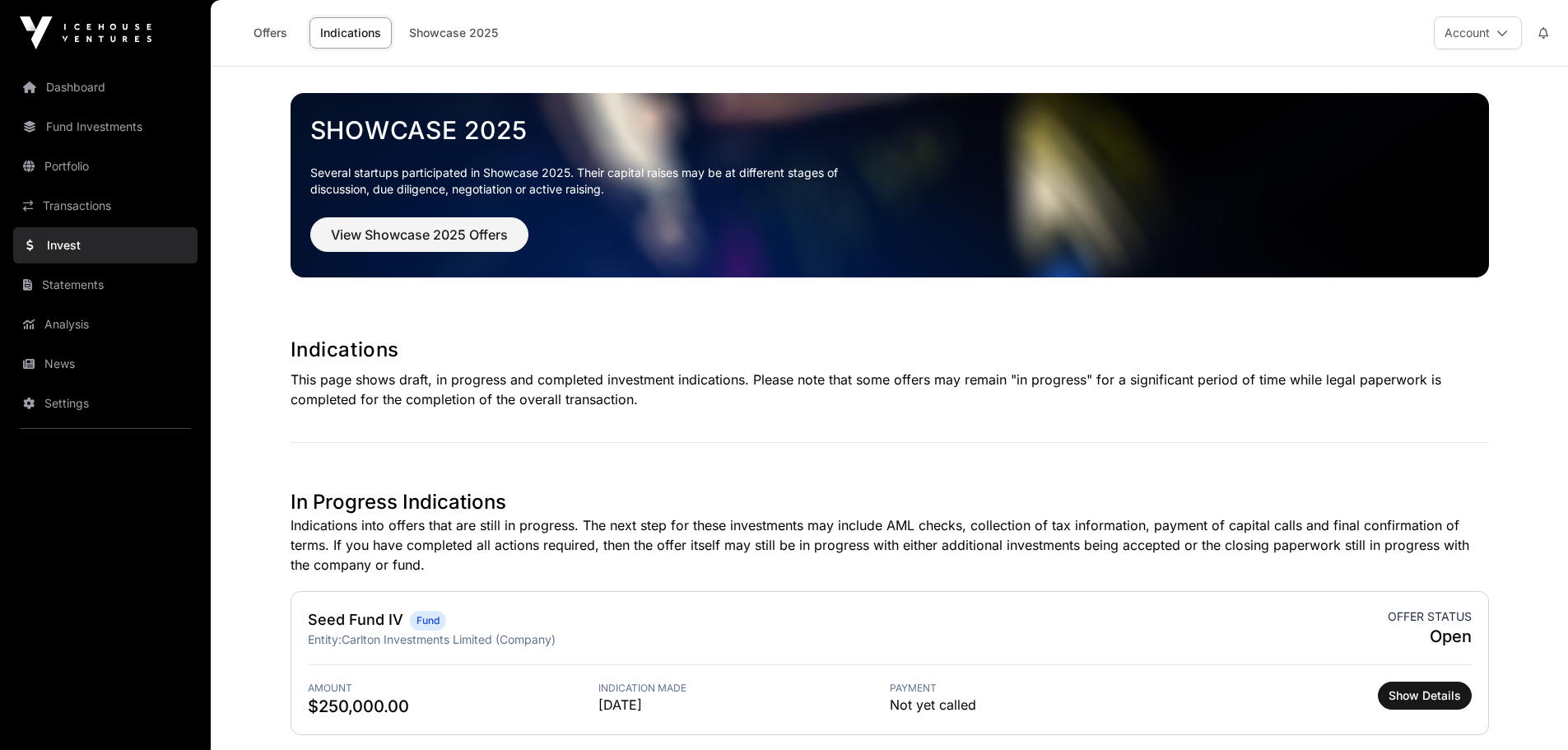
click at [43, 402] on link "Settings" at bounding box center [105, 403] width 185 height 36
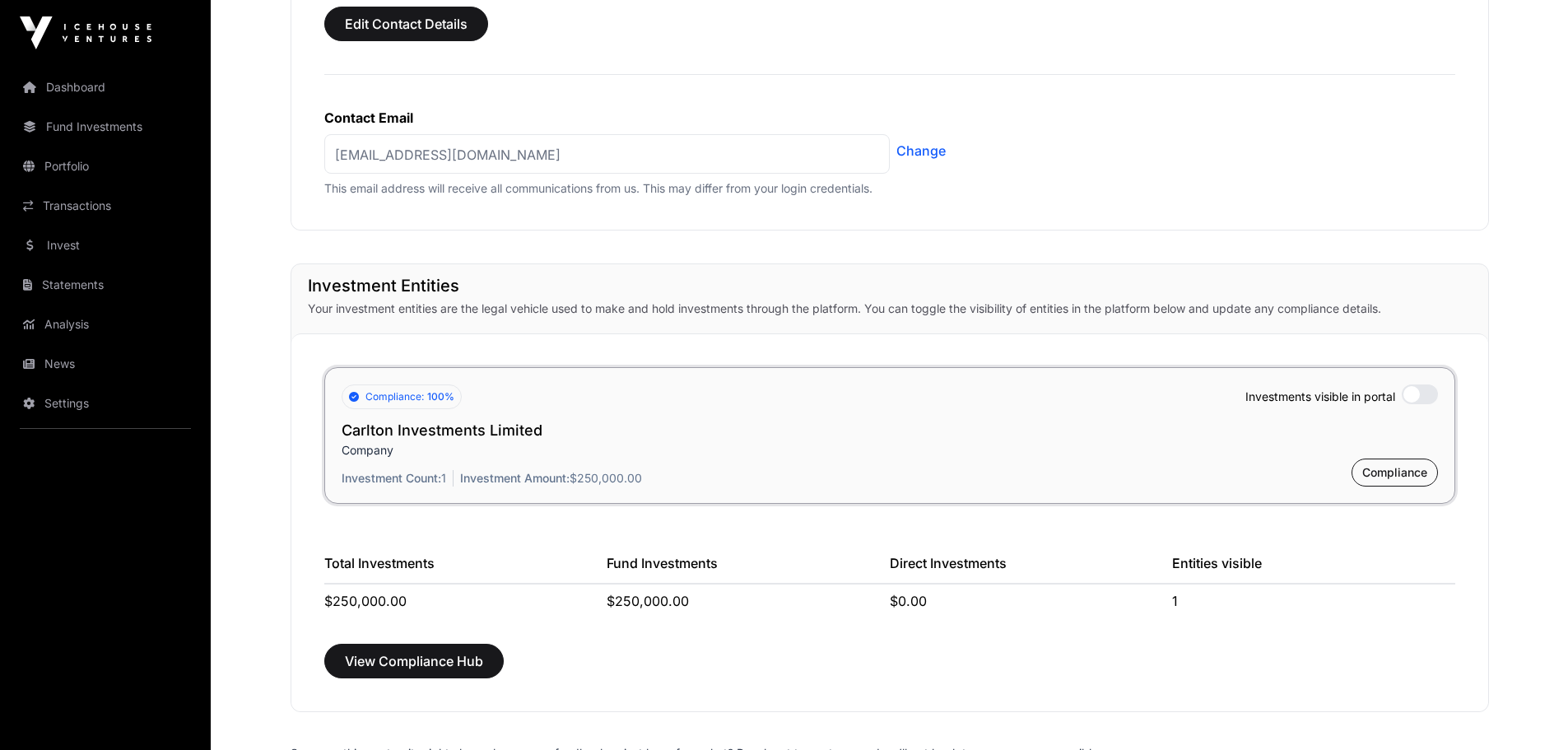
scroll to position [1153, 0]
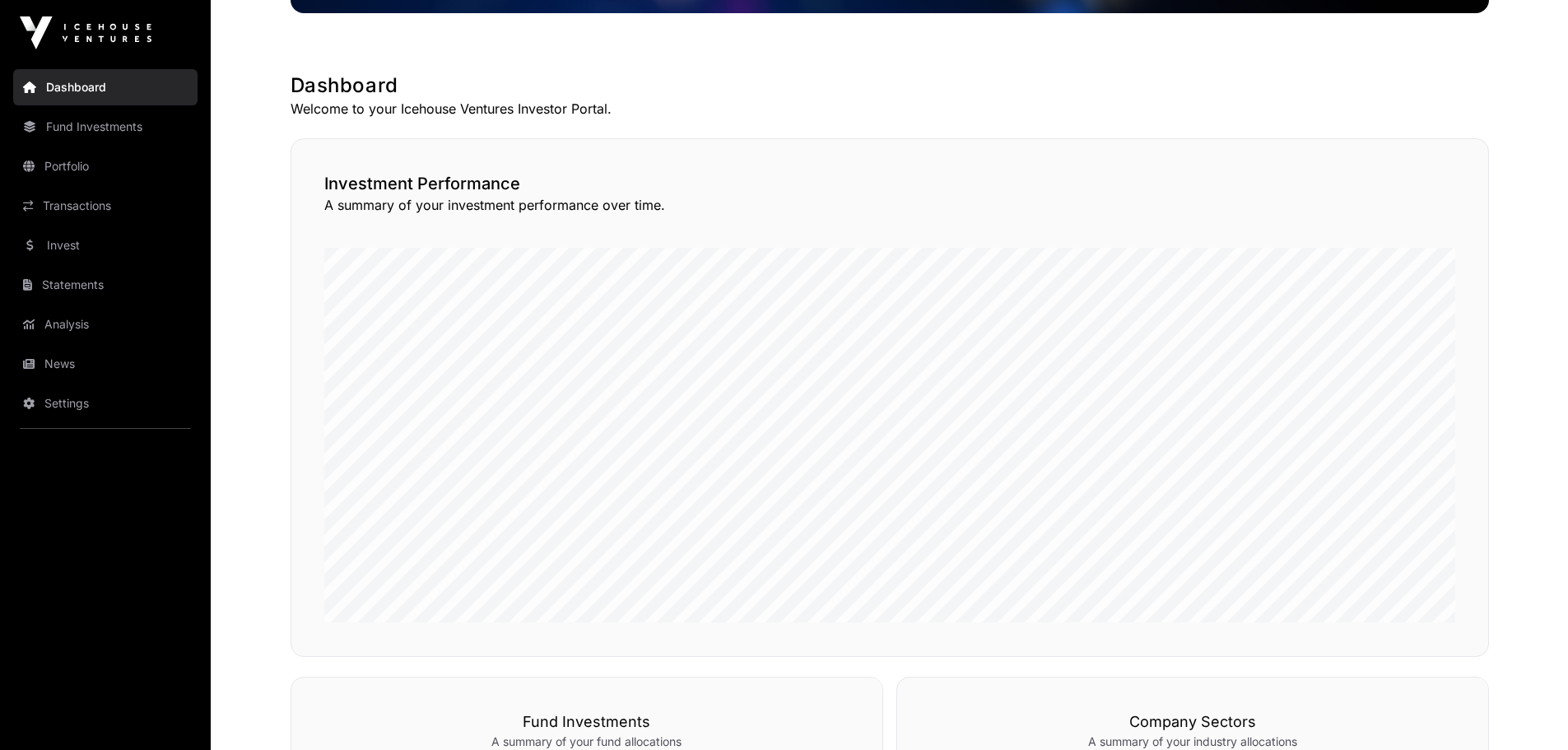
scroll to position [215, 0]
